Goal: Feedback & Contribution: Submit feedback/report problem

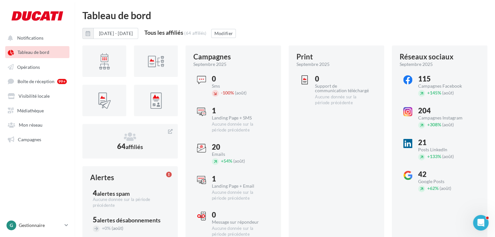
click at [355, 6] on html "Notifications Tableau de bord Opérations" at bounding box center [247, 118] width 495 height 237
click at [58, 85] on div "99+" at bounding box center [63, 81] width 12 height 9
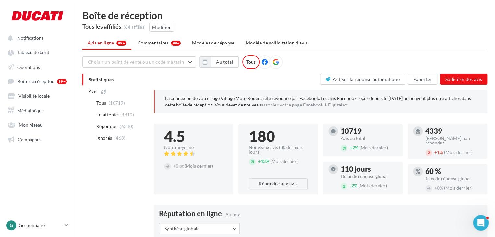
click at [276, 60] on icon at bounding box center [276, 62] width 6 height 6
click at [105, 91] on icon at bounding box center [103, 91] width 5 height 5
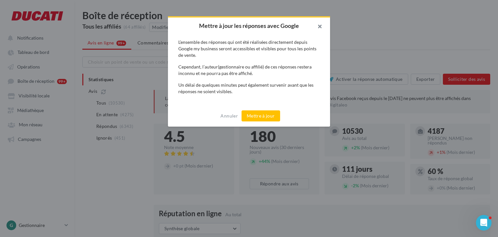
click at [318, 26] on button "button" at bounding box center [317, 27] width 26 height 19
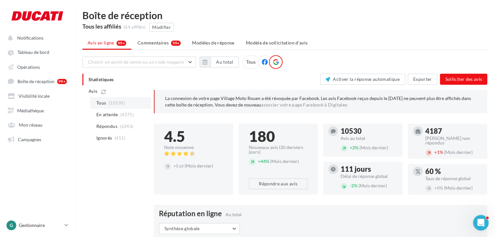
click at [120, 106] on li "Tous (10530)" at bounding box center [120, 103] width 61 height 12
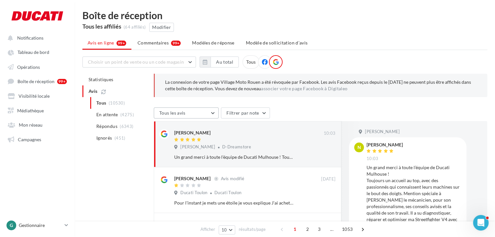
click at [215, 113] on button "Tous les avis" at bounding box center [186, 112] width 65 height 11
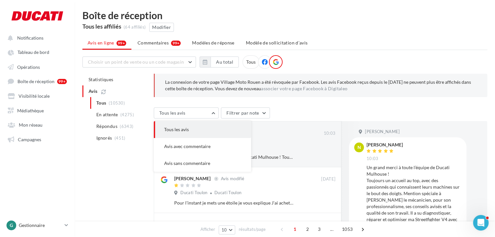
click at [283, 107] on div "Tous les avis Tous les avis Avis avec commentaire Avis sans commentaire Filtrer…" at bounding box center [320, 113] width 333 height 12
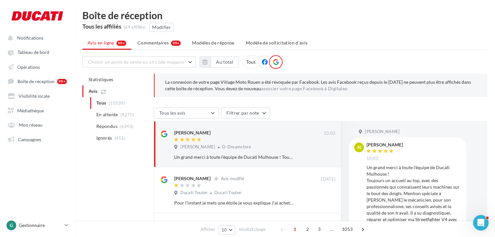
click at [283, 107] on div "Tous les avis Tous les avis Avis avec commentaire Avis sans commentaire Filtrer…" at bounding box center [320, 113] width 333 height 12
click at [108, 114] on span "En attente" at bounding box center [107, 114] width 22 height 6
